Goal: Task Accomplishment & Management: Manage account settings

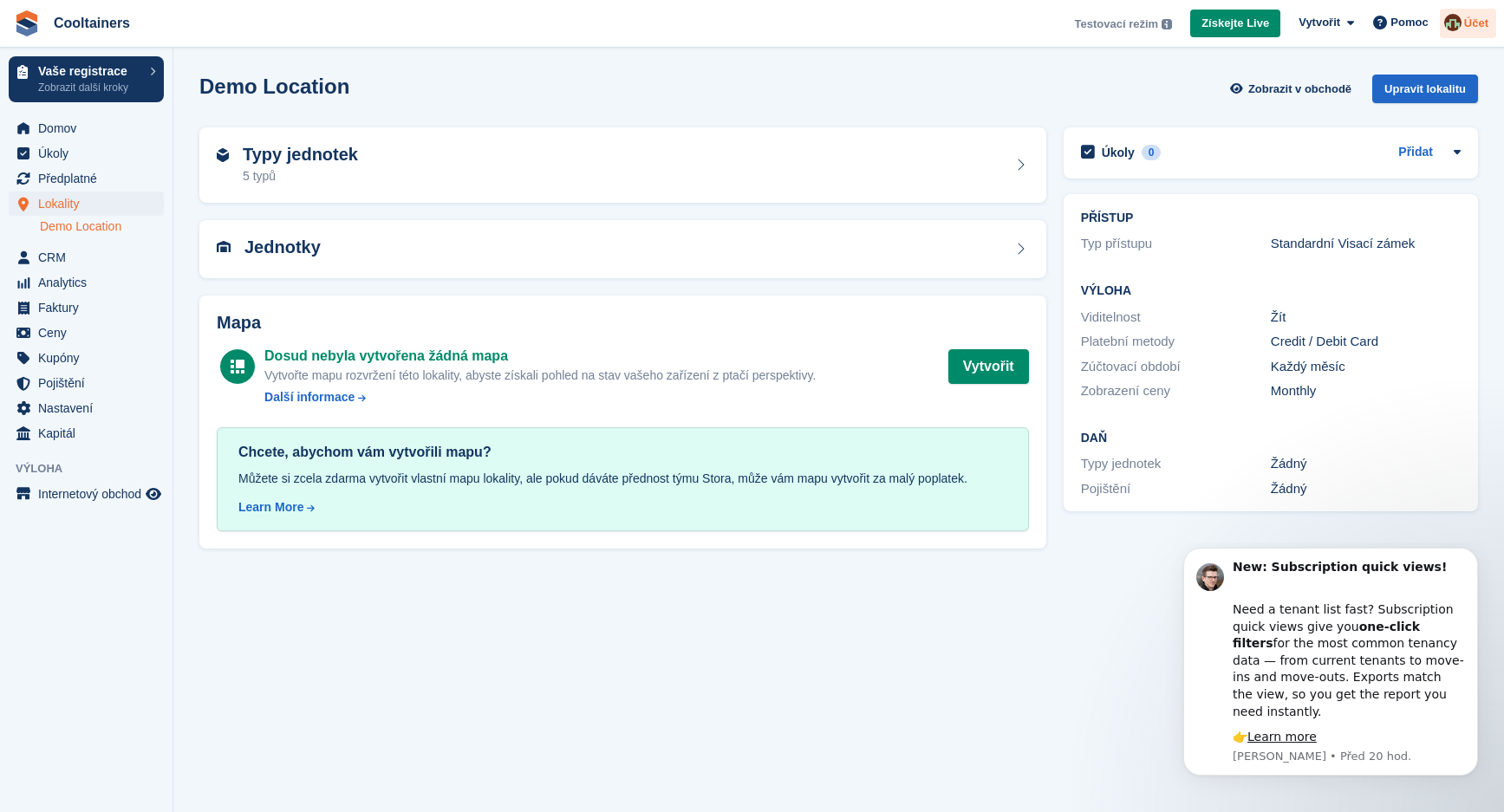
click at [1457, 21] on img at bounding box center [1452, 22] width 17 height 17
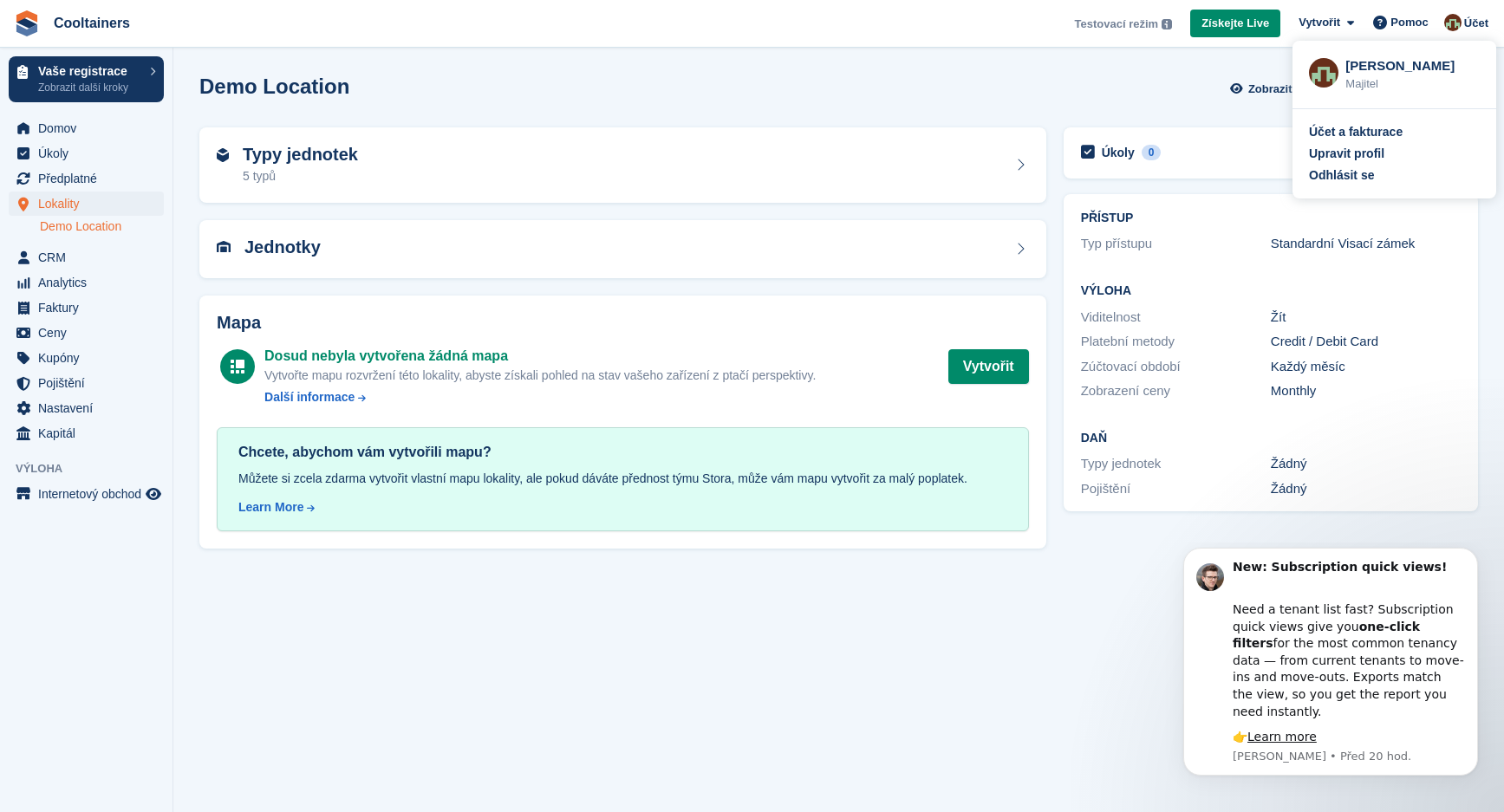
click at [1340, 178] on div "Odhlásit se" at bounding box center [1341, 175] width 65 height 18
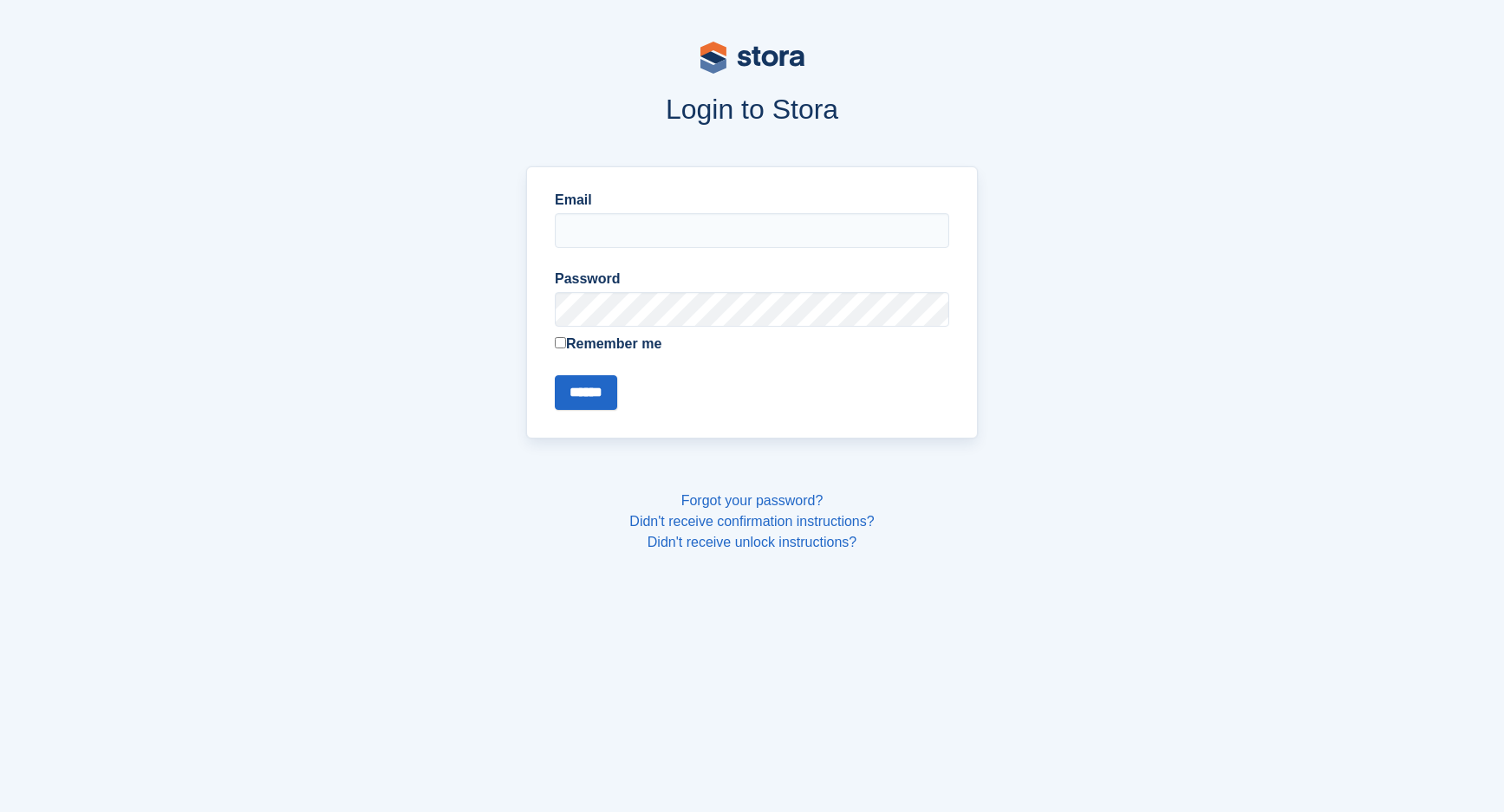
type input "**********"
click at [584, 383] on input "******" at bounding box center [586, 392] width 62 height 35
